Goal: Transaction & Acquisition: Purchase product/service

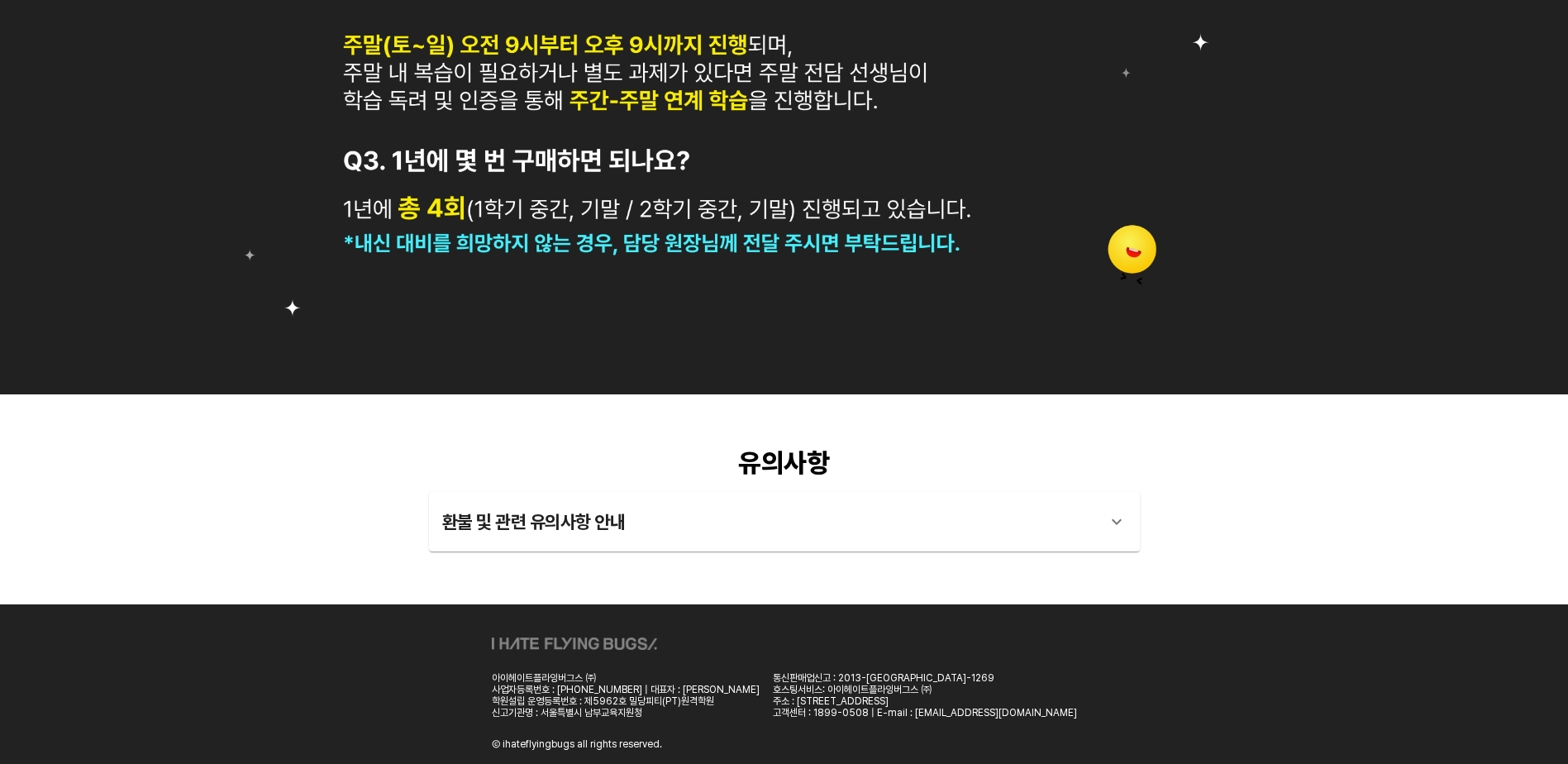
scroll to position [1721, 0]
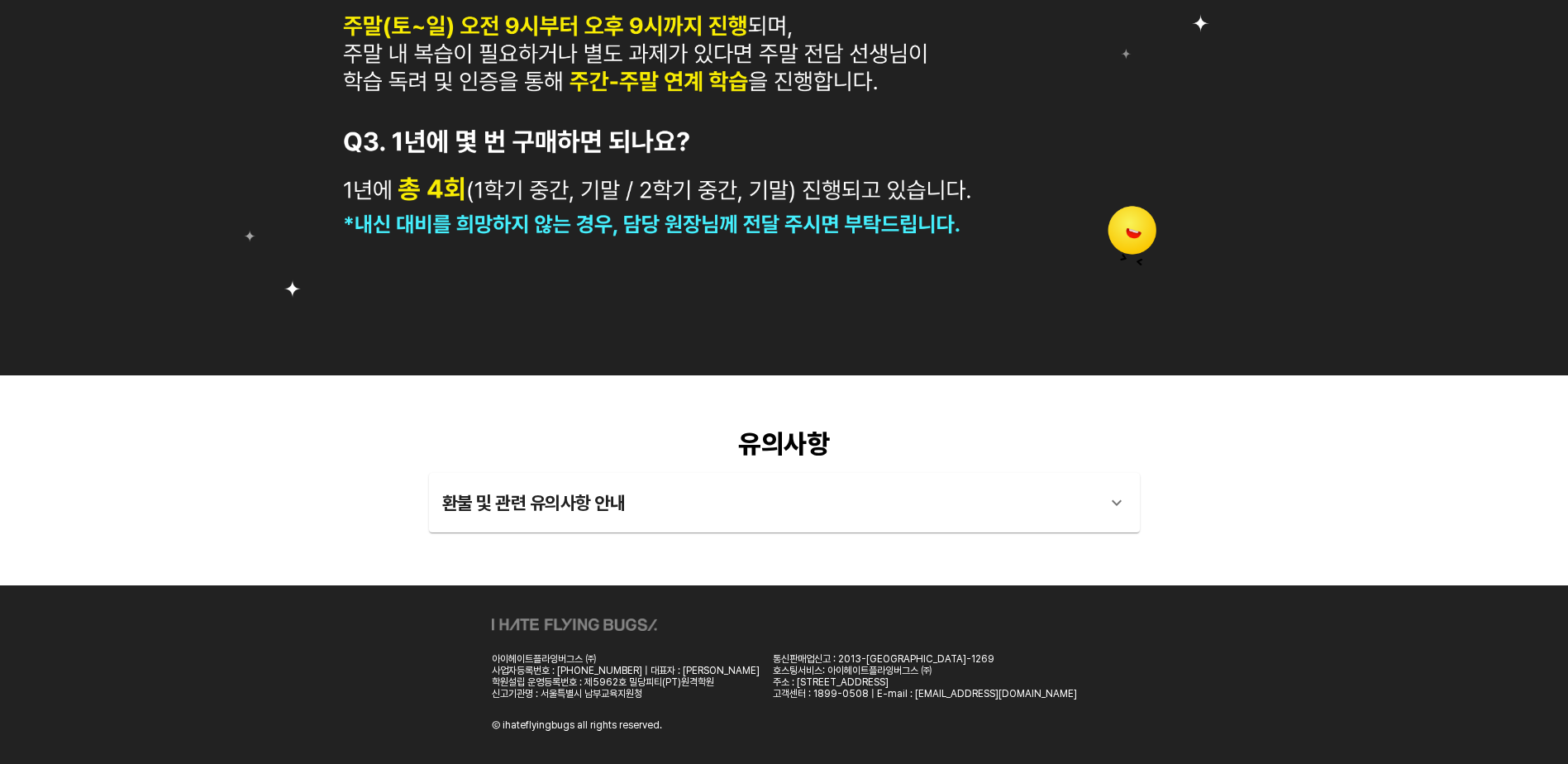
click at [1121, 507] on icon at bounding box center [1116, 502] width 20 height 20
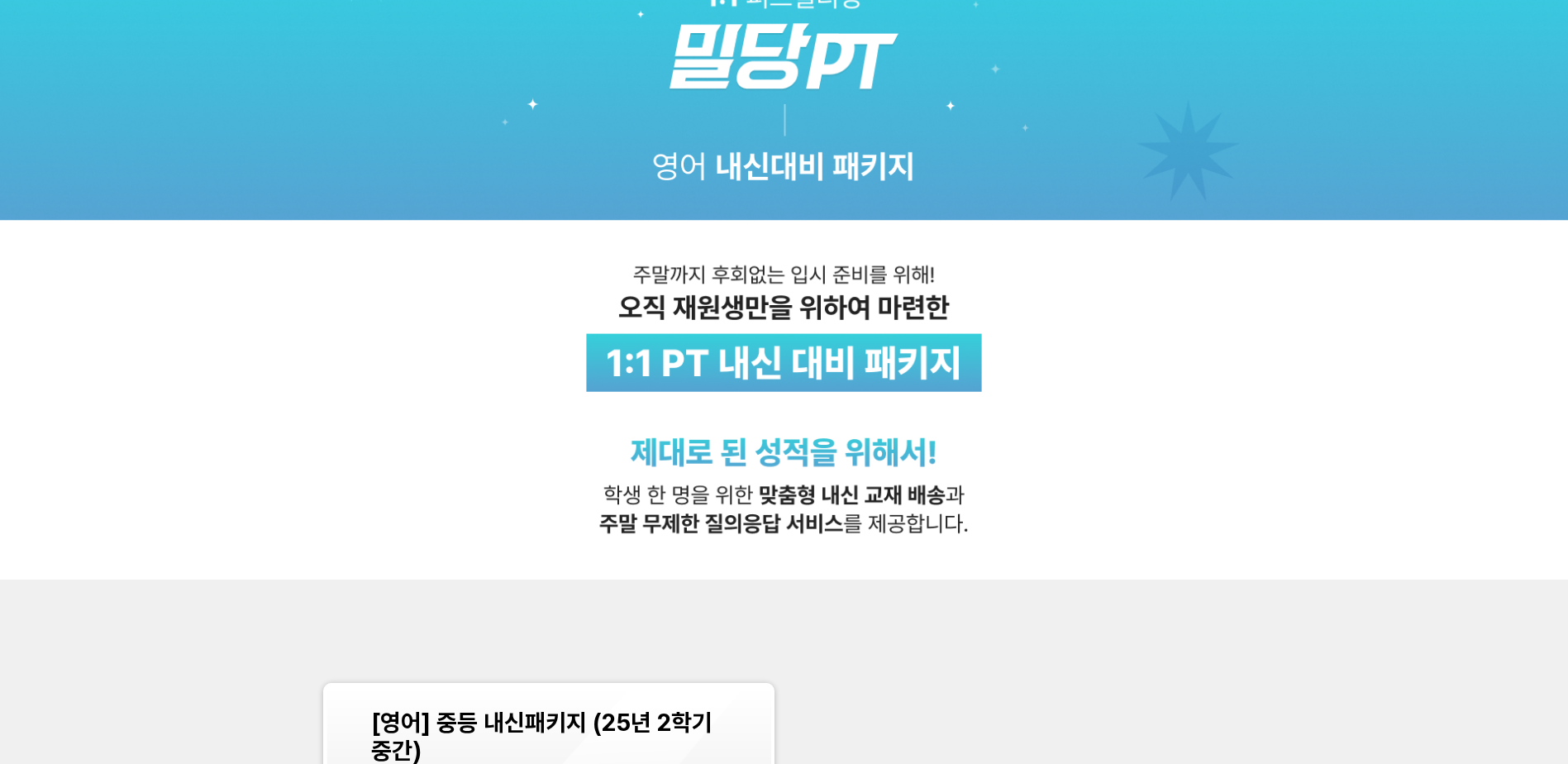
scroll to position [248, 0]
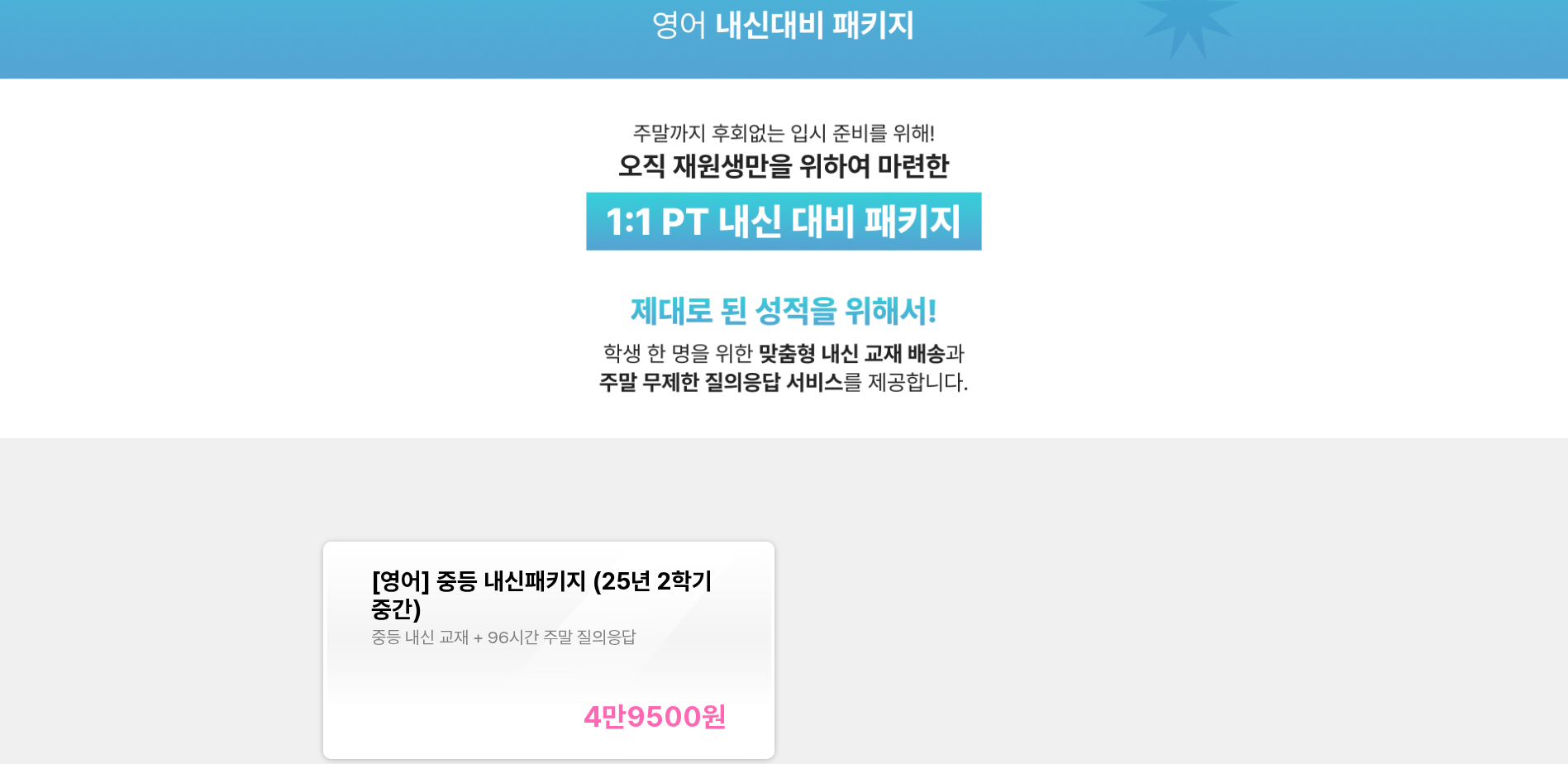
click at [693, 653] on div "[영어] 중등 내신패키지 (25년 2학기 중간) 중등 내신 교재 + 96시간 주말 질의응답 4만9500 원" at bounding box center [549, 650] width 356 height 166
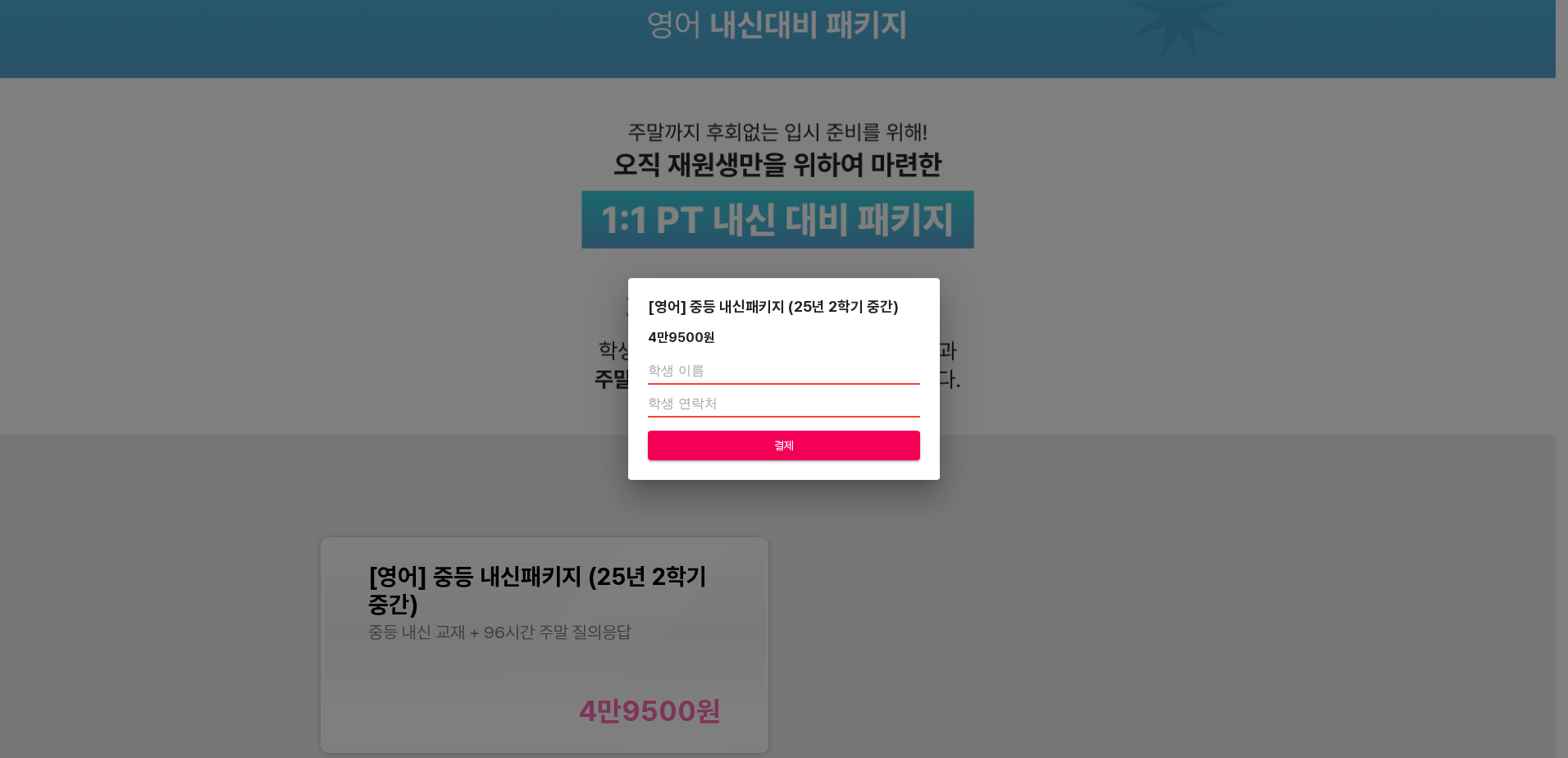
click at [1157, 345] on div "[영어] 중등 내신패키지 (25년 2학기 중간) 4만9500 원 결제" at bounding box center [784, 379] width 1568 height 758
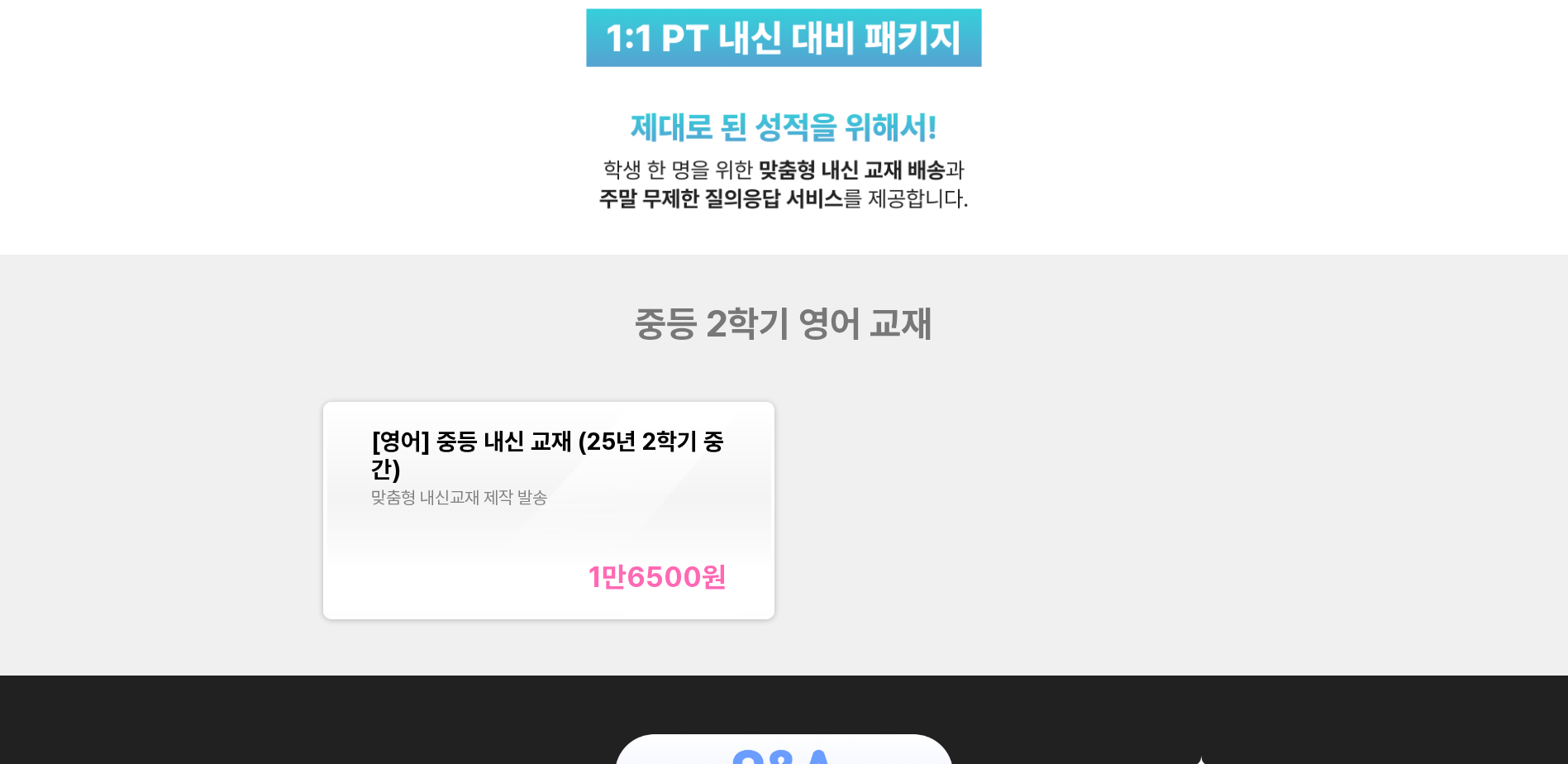
scroll to position [423, 0]
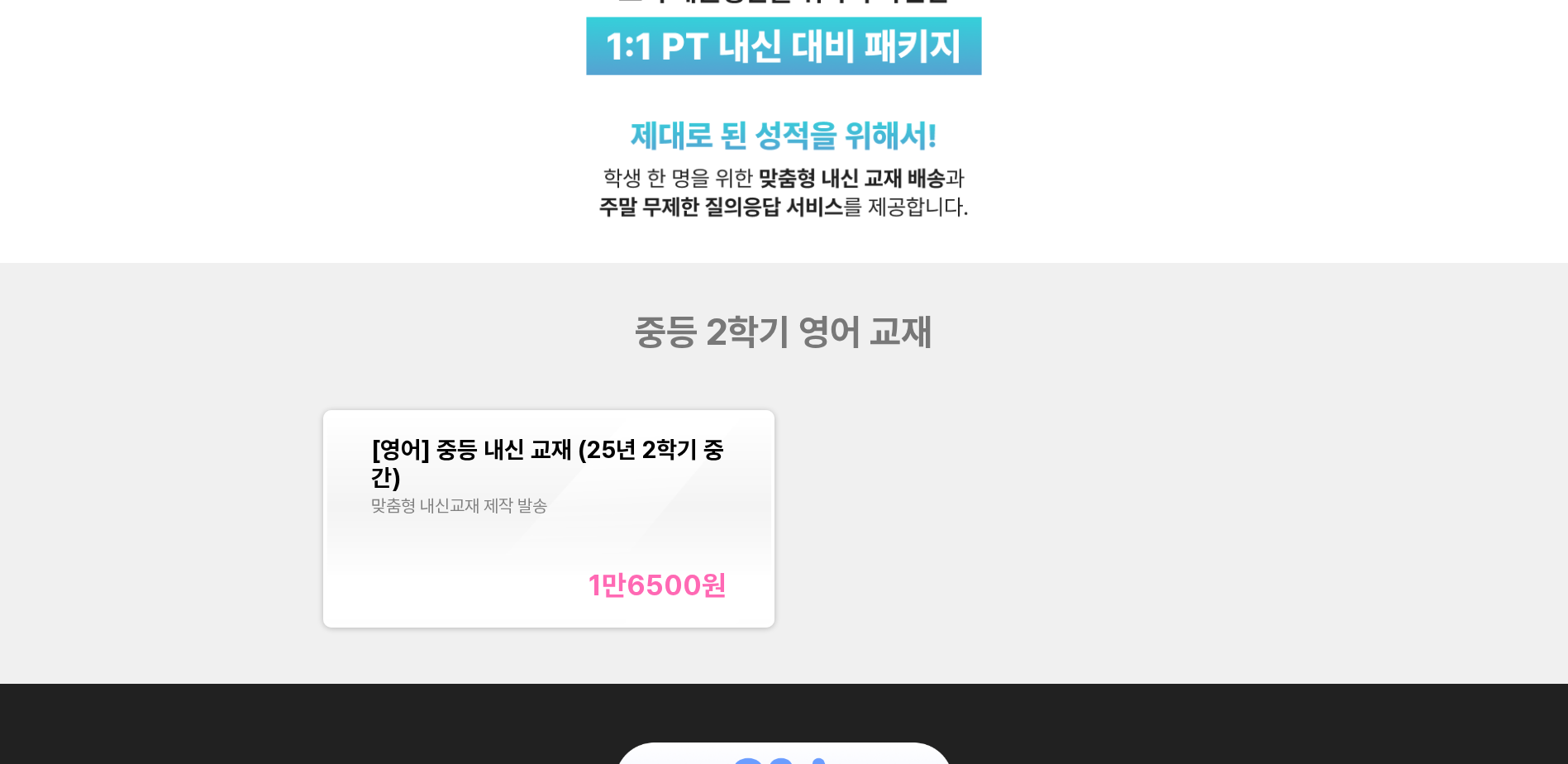
click at [594, 532] on div "[영어] 중등 내신 교재 (25년 2학기 중간) 맞춤형 내신교재 제작 발송 1만6500 원" at bounding box center [549, 518] width 356 height 166
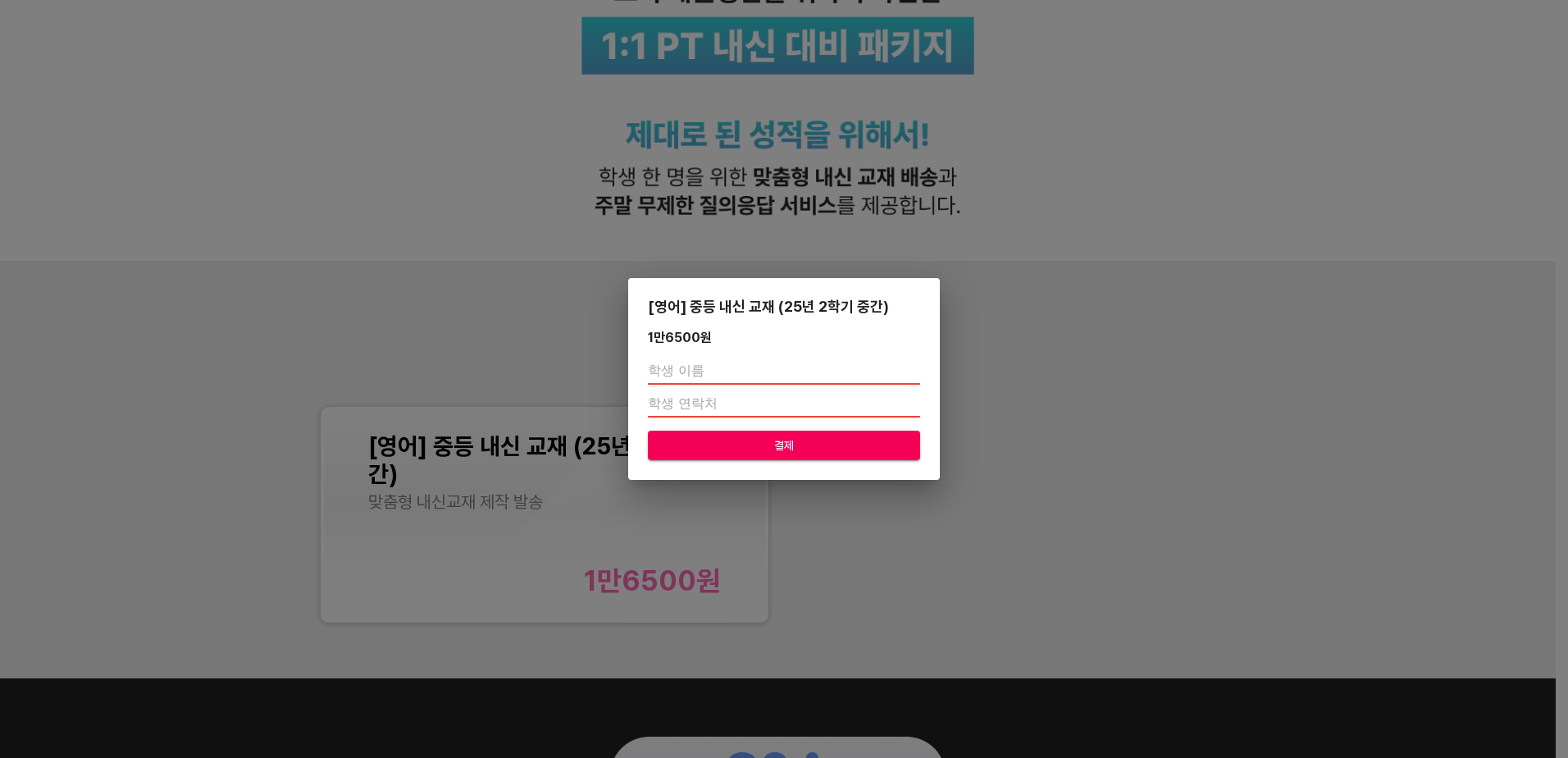
click at [710, 361] on input "text" at bounding box center [784, 372] width 272 height 26
click at [711, 360] on input "text" at bounding box center [784, 372] width 272 height 26
type input "d"
type input "이지후"
click at [677, 404] on input "number" at bounding box center [784, 404] width 272 height 26
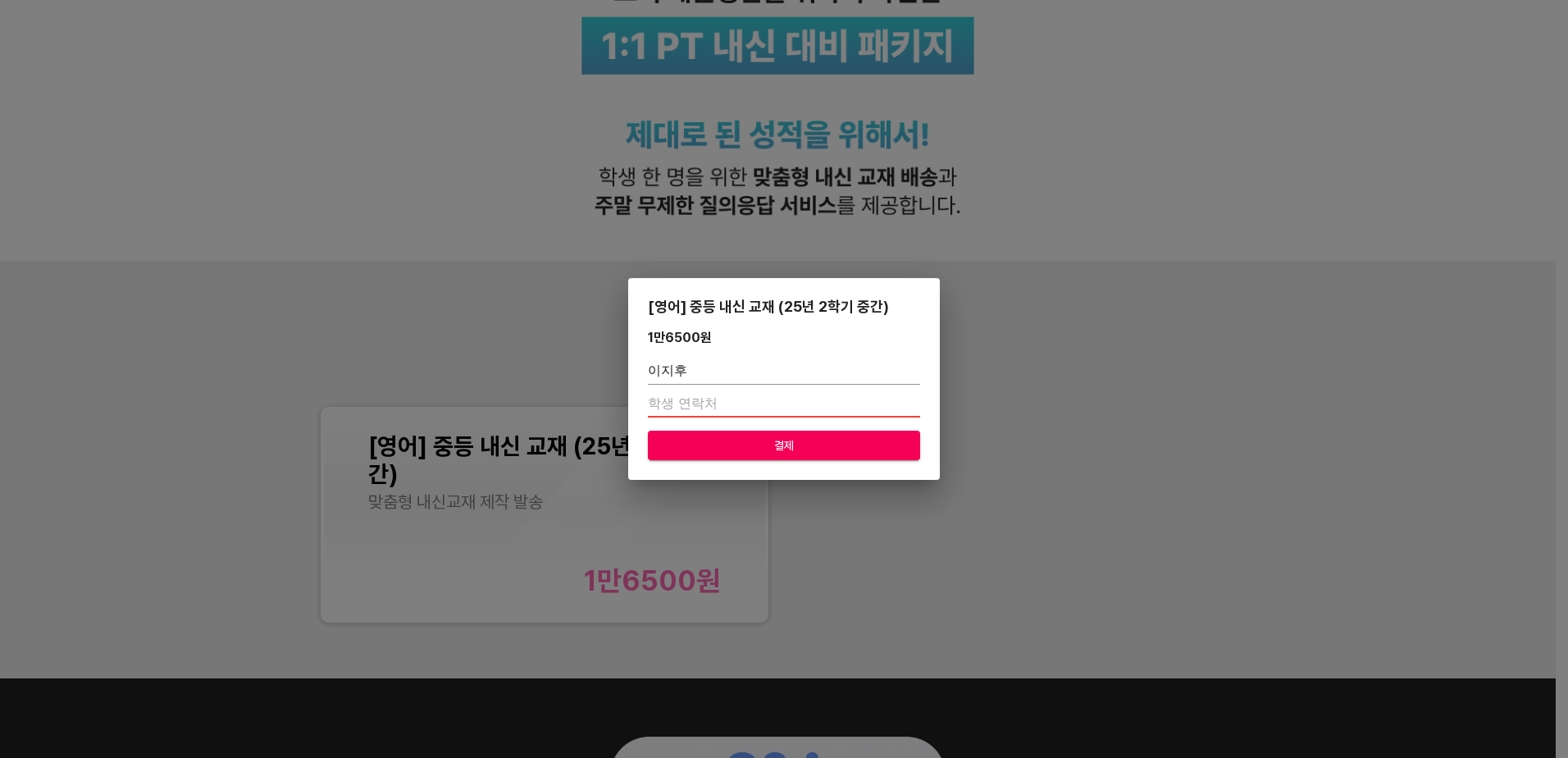
click at [661, 396] on input "number" at bounding box center [784, 404] width 272 height 26
type input "01039942764"
click at [800, 448] on span "결제" at bounding box center [784, 446] width 246 height 21
